Goal: Transaction & Acquisition: Subscribe to service/newsletter

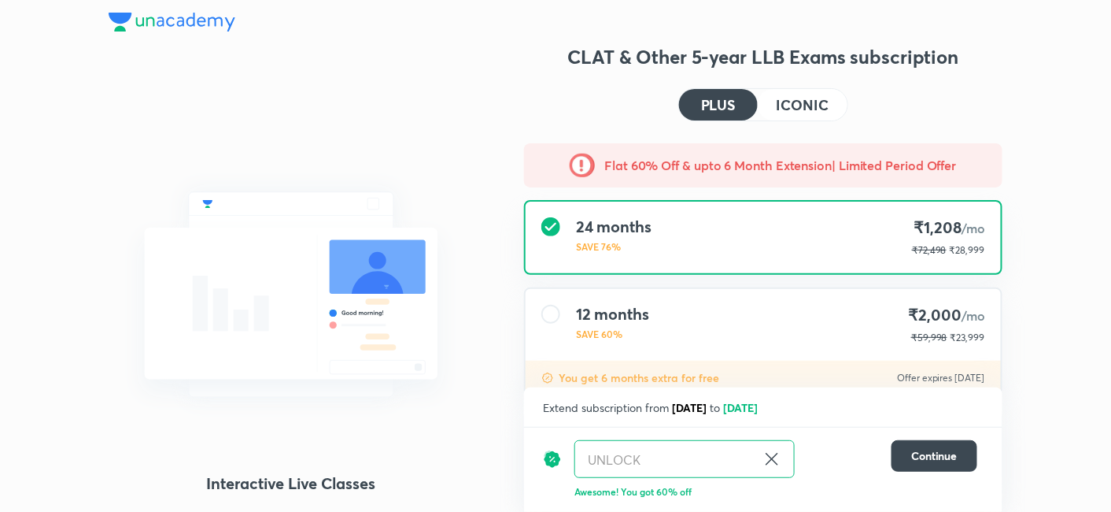
click at [812, 98] on h4 "ICONIC" at bounding box center [803, 105] width 52 height 14
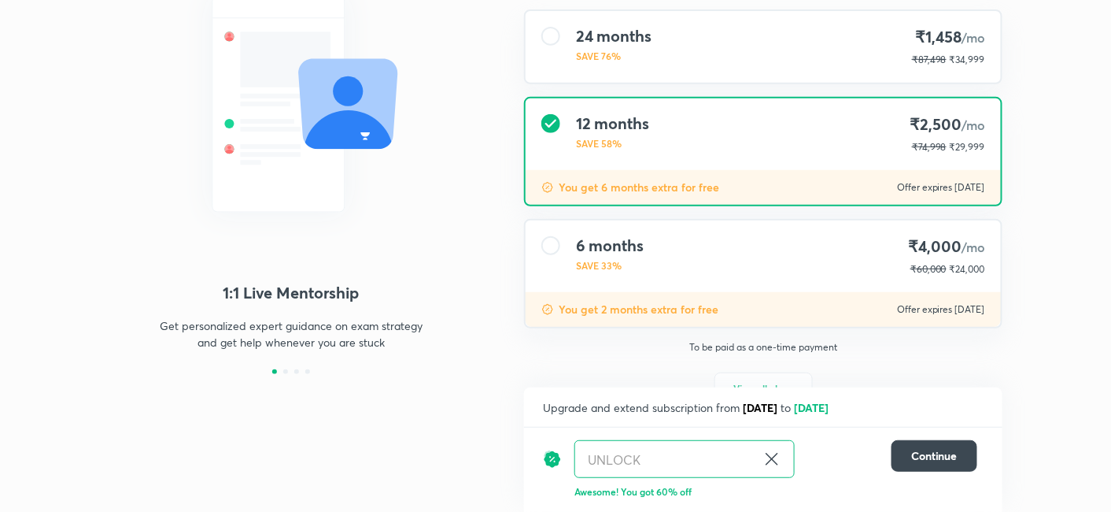
scroll to position [175, 0]
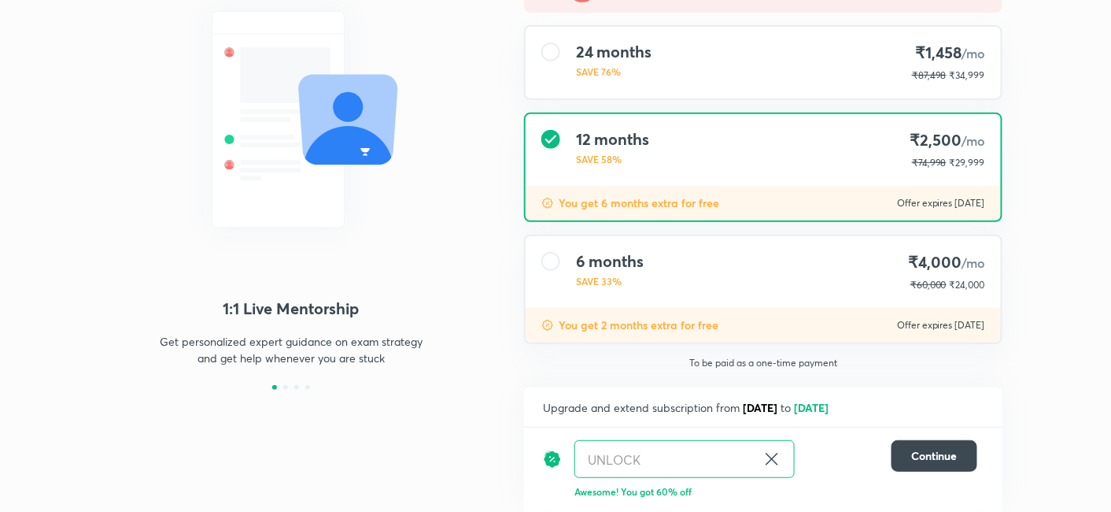
click at [796, 273] on div "6 months SAVE 33% ₹4,000 /mo ₹60,000 ₹24,000" at bounding box center [763, 272] width 475 height 72
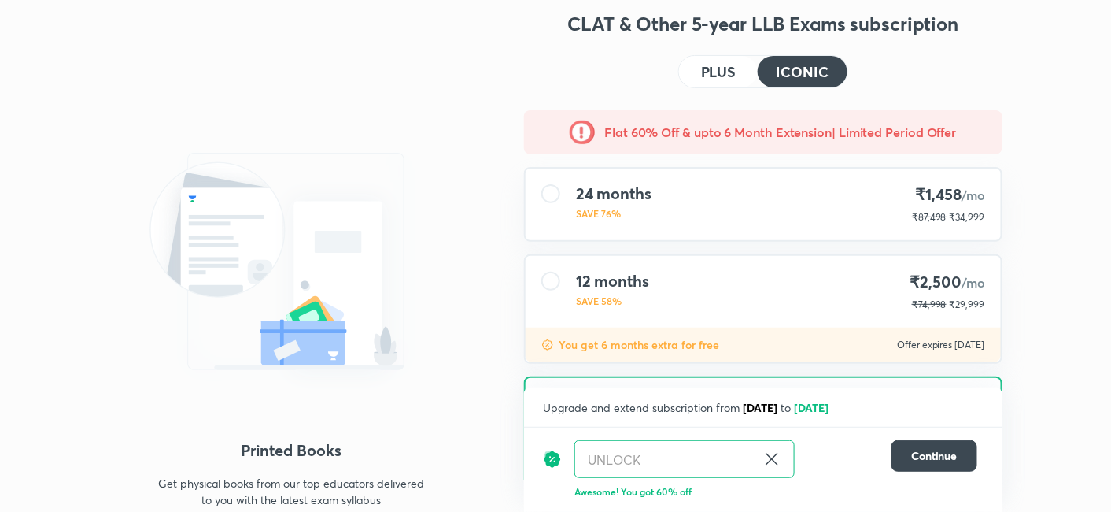
click at [721, 68] on h4 "PLUS" at bounding box center [718, 72] width 35 height 14
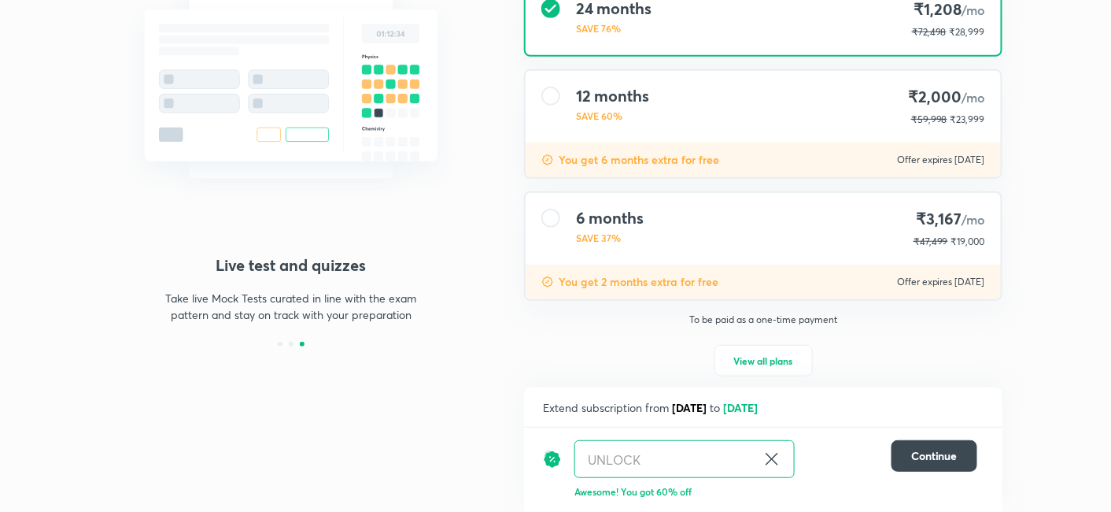
scroll to position [220, 0]
